Goal: Submit feedback/report problem

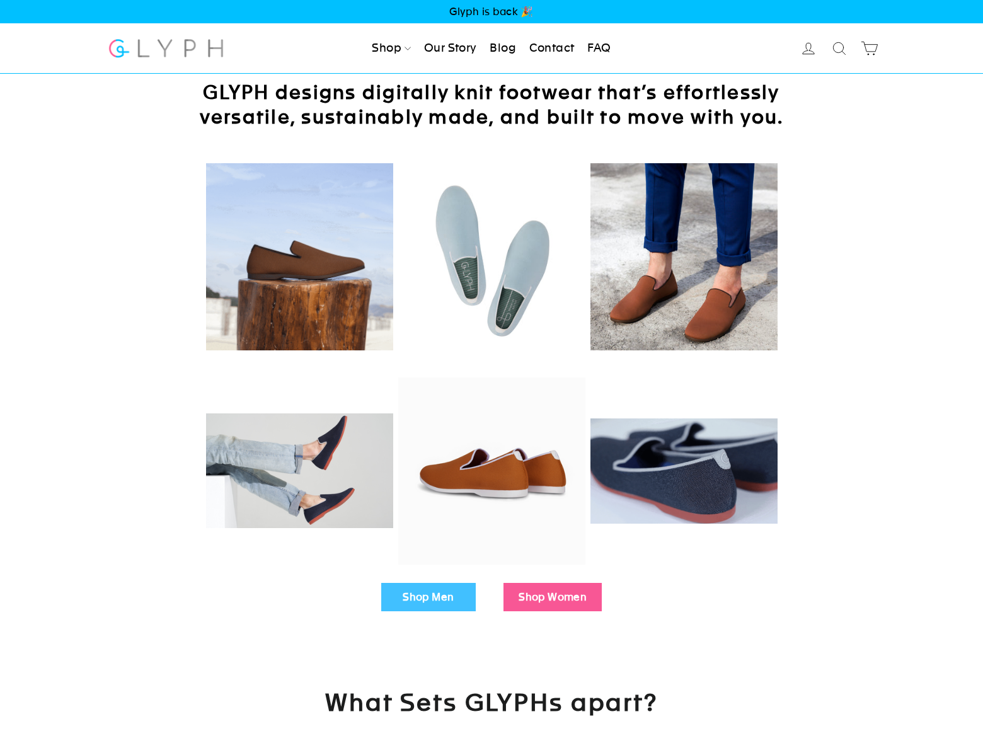
scroll to position [1864, 0]
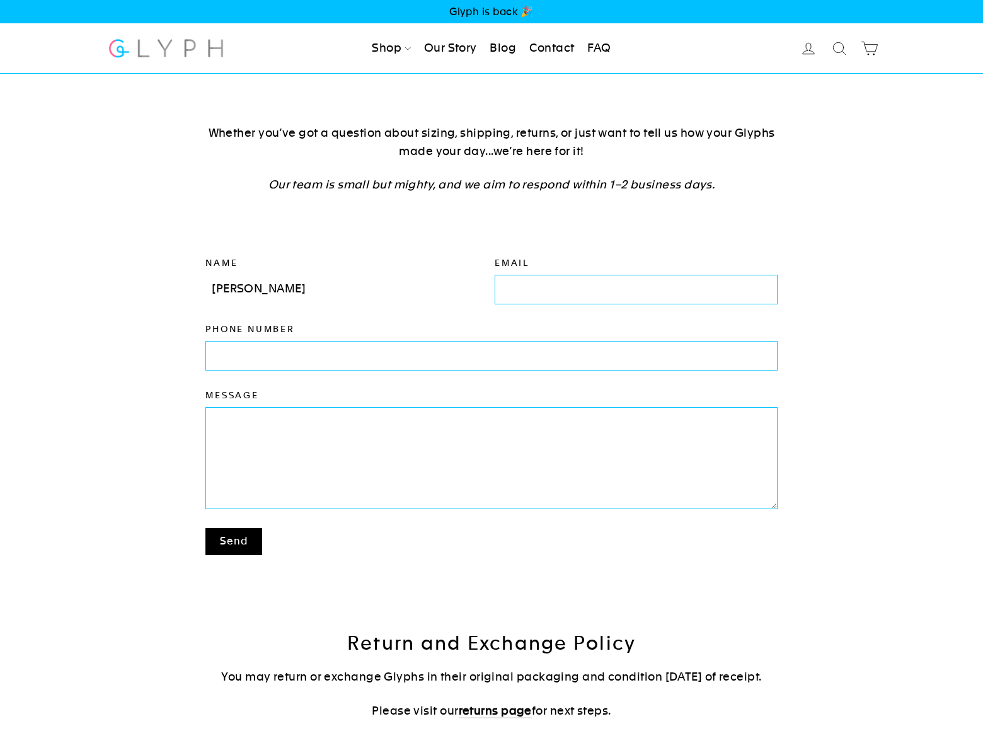
type input "Gary Miller"
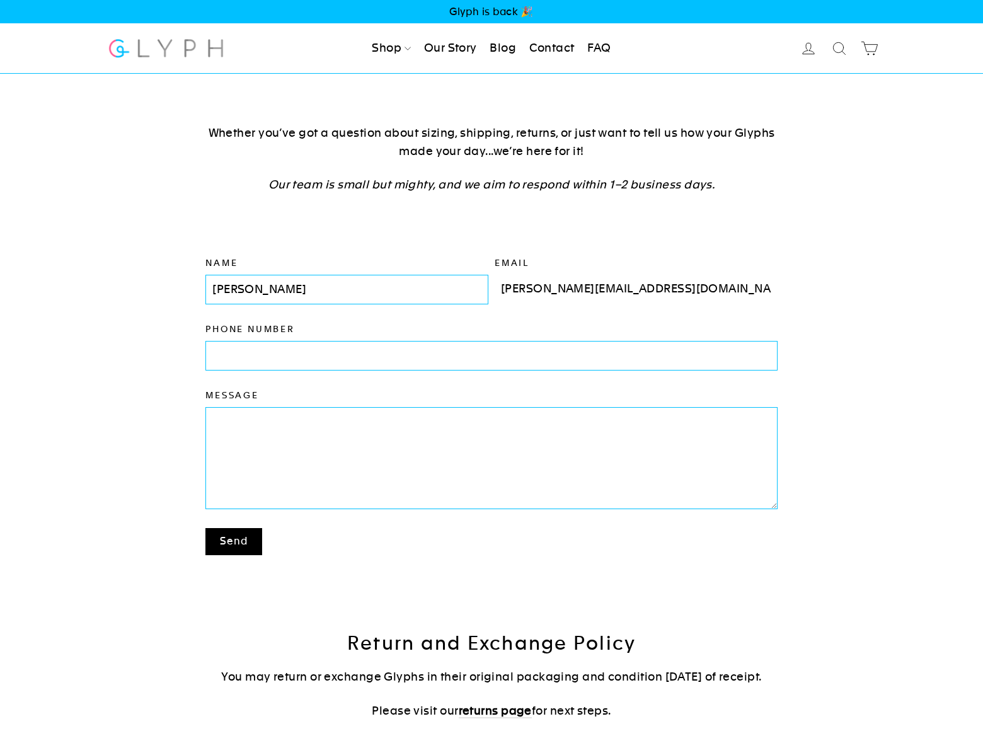
type input "gary_miller@dominatingkeywords.com"
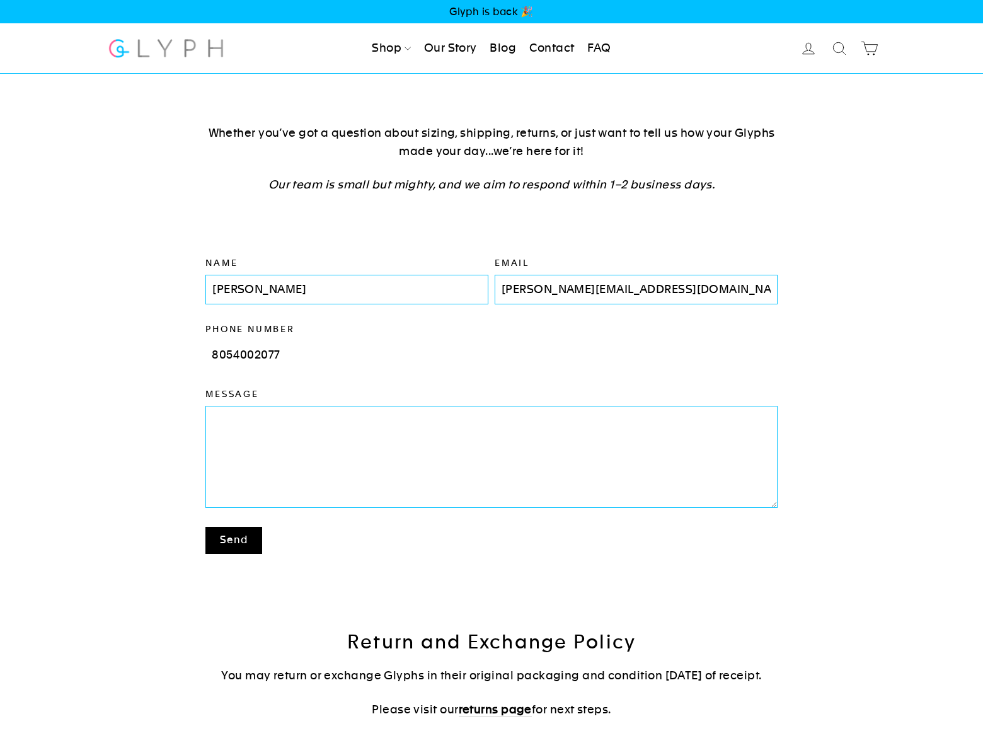
type input "8054002077"
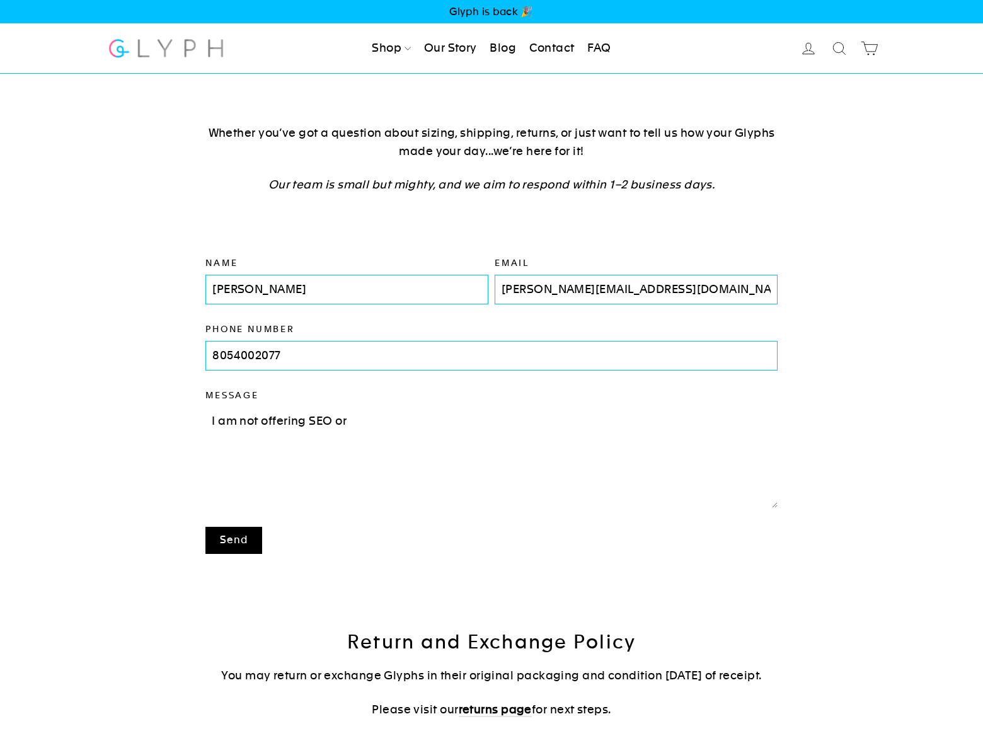
scroll to position [91, 0]
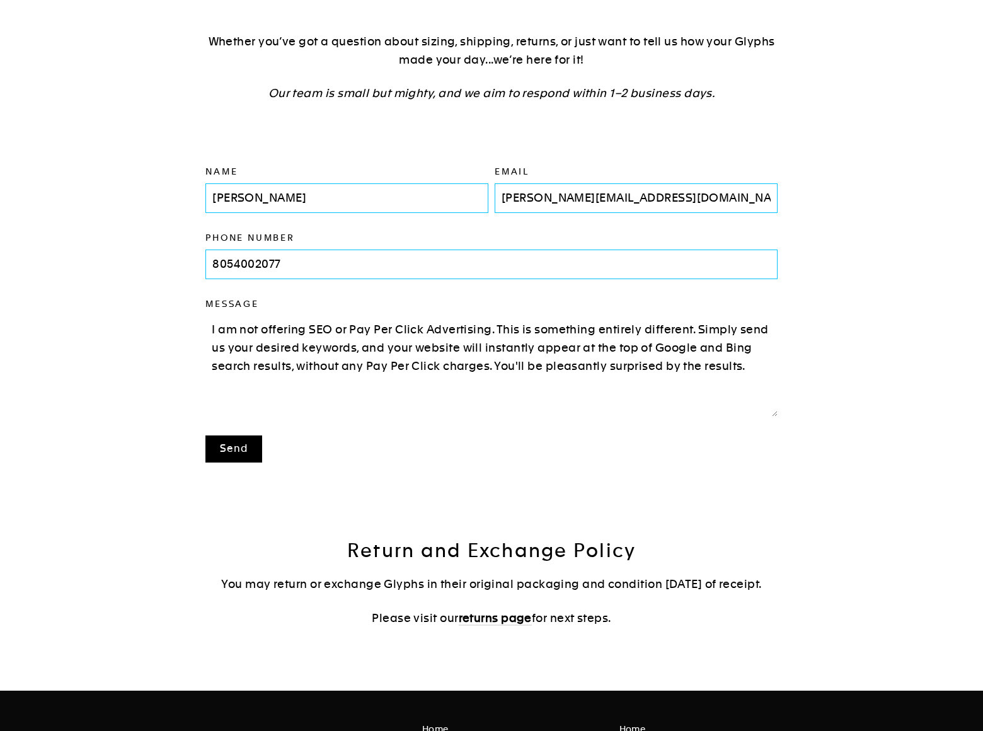
type textarea "I am not offering SEO or Pay Per Click Advertising. This is something entirely …"
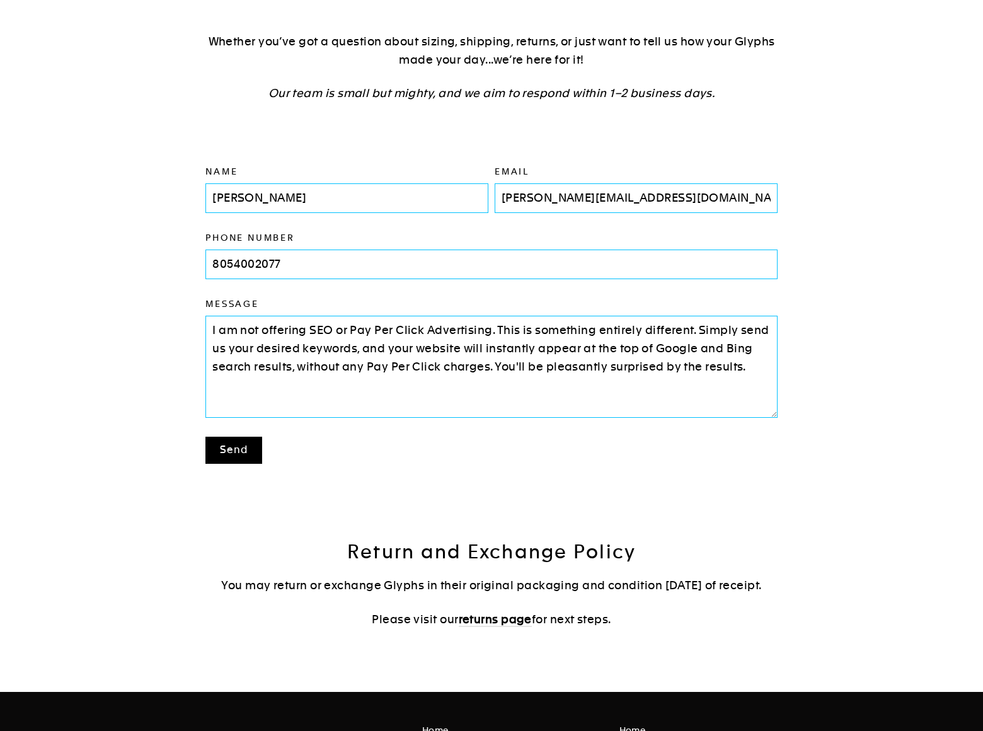
click at [234, 449] on button "Send" at bounding box center [233, 450] width 57 height 27
